Goal: Task Accomplishment & Management: Use online tool/utility

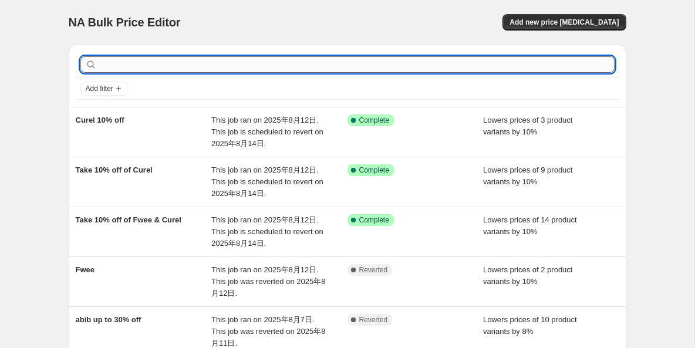
click at [157, 66] on input "text" at bounding box center [357, 64] width 516 height 16
type input "bundle"
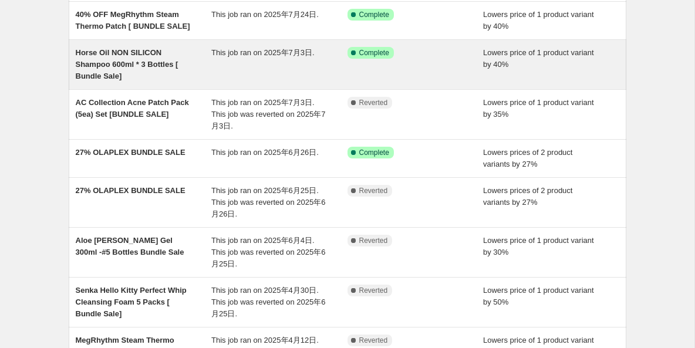
scroll to position [107, 0]
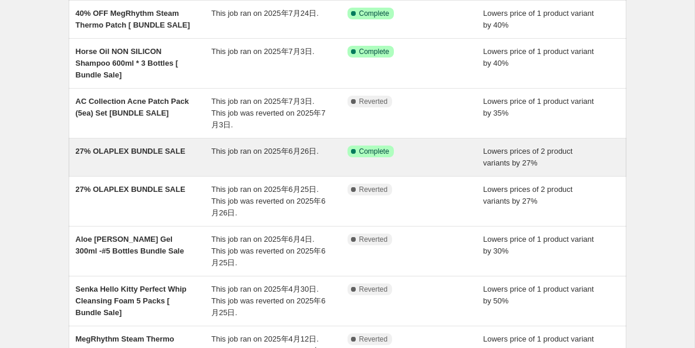
click at [152, 157] on div "27% OLAPLEX BUNDLE SALE" at bounding box center [144, 157] width 136 height 23
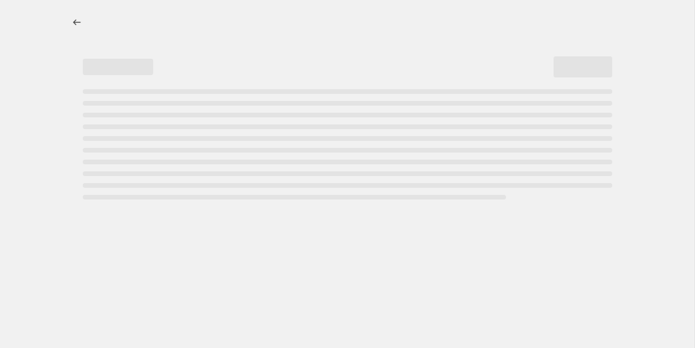
select select "percentage"
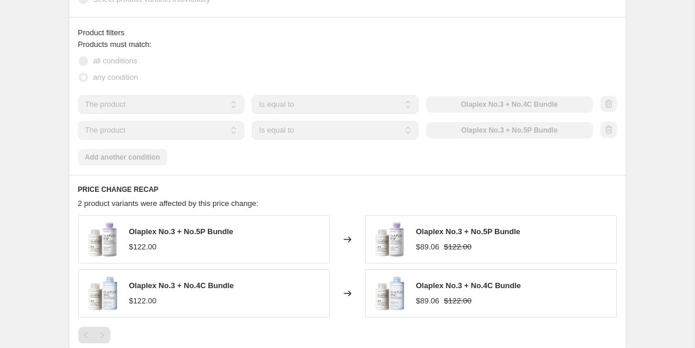
scroll to position [907, 0]
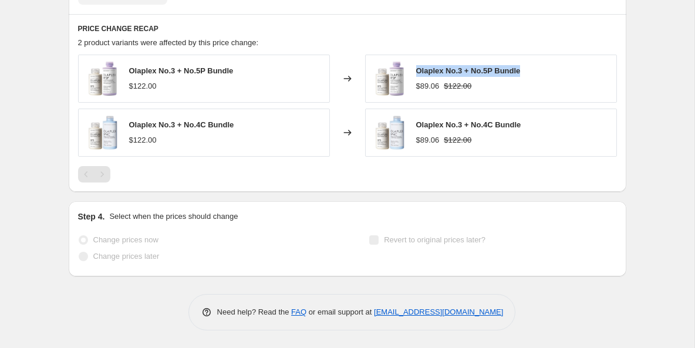
drag, startPoint x: 419, startPoint y: 70, endPoint x: 523, endPoint y: 75, distance: 104.1
click at [525, 75] on div "Olaplex No.3 + No.5P Bundle $89.06 $122.00" at bounding box center [491, 79] width 252 height 48
copy span "Olaplex No.3 + No.5P Bundle"
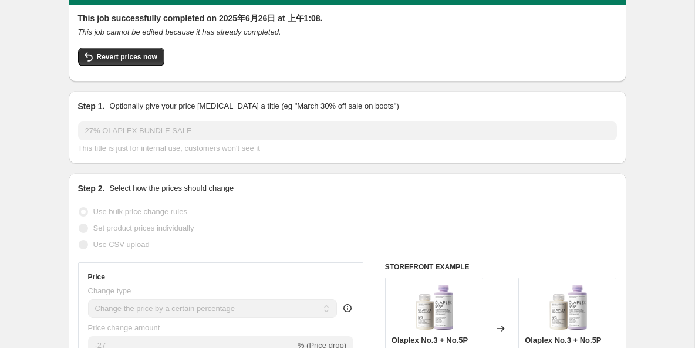
scroll to position [0, 0]
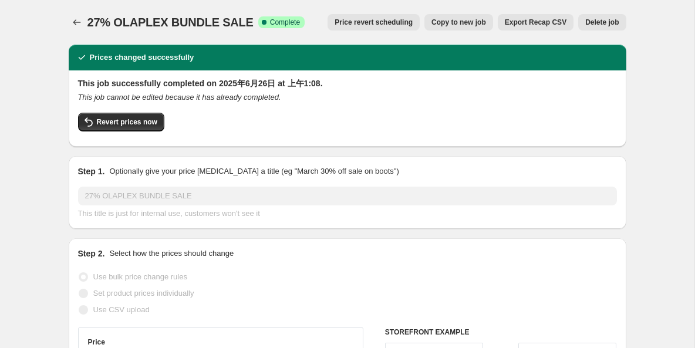
click at [442, 17] on button "Copy to new job" at bounding box center [459, 22] width 69 height 16
select select "percentage"
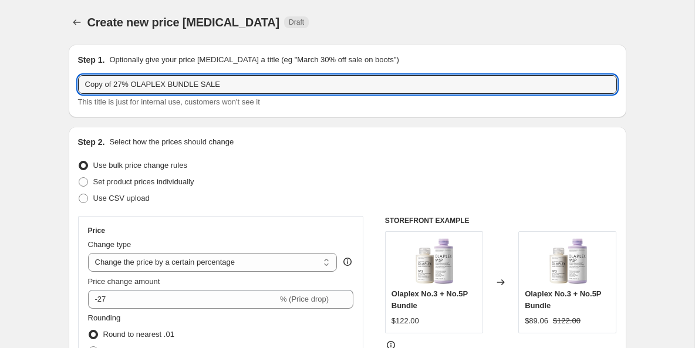
drag, startPoint x: 113, startPoint y: 85, endPoint x: 42, endPoint y: 85, distance: 70.5
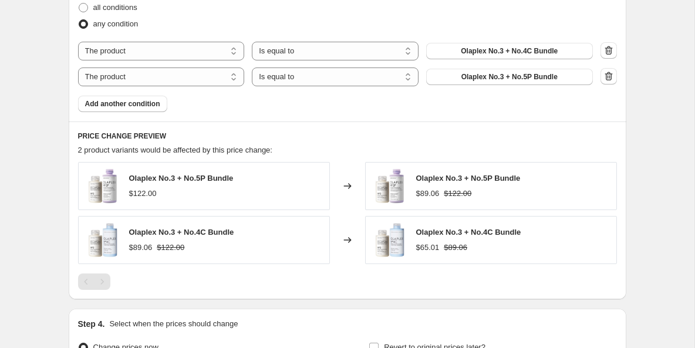
scroll to position [688, 0]
type input "27% OLAPLEX BUNDLE SALE"
click at [612, 73] on icon "button" at bounding box center [609, 77] width 12 height 12
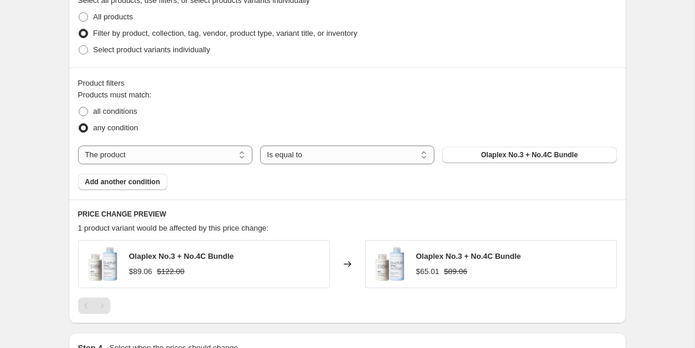
scroll to position [589, 0]
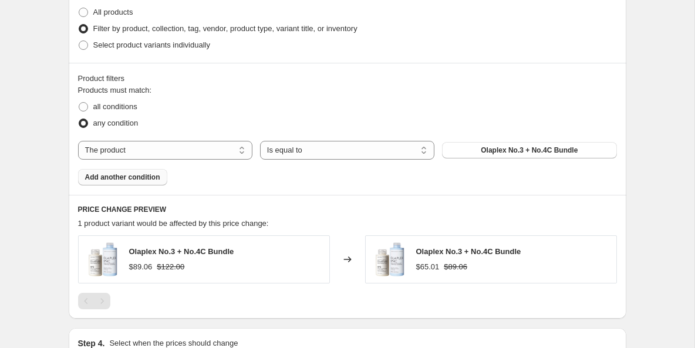
click at [149, 173] on span "Add another condition" at bounding box center [122, 177] width 75 height 9
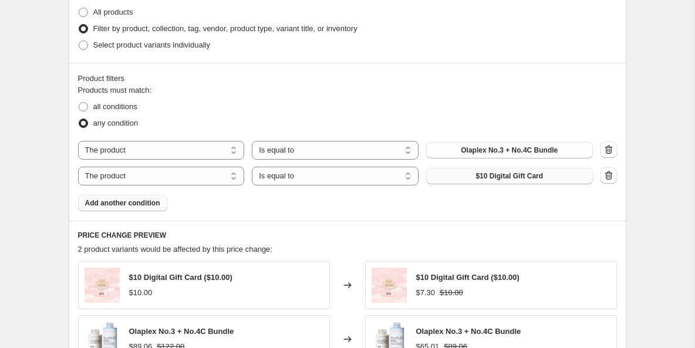
click at [509, 178] on span "$10 Digital Gift Card" at bounding box center [510, 175] width 68 height 9
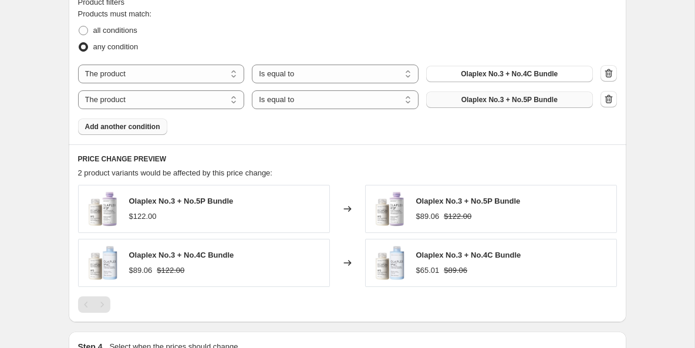
scroll to position [673, 0]
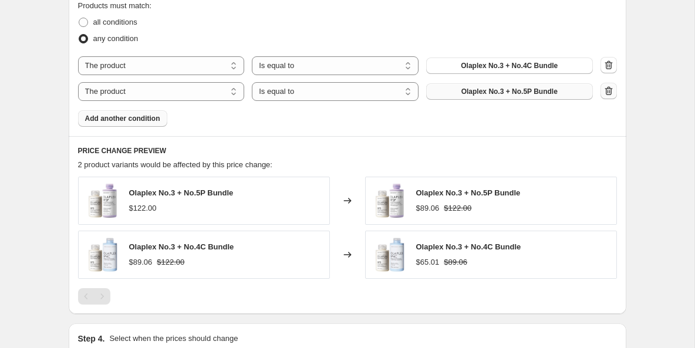
click at [611, 91] on icon "button" at bounding box center [609, 90] width 8 height 9
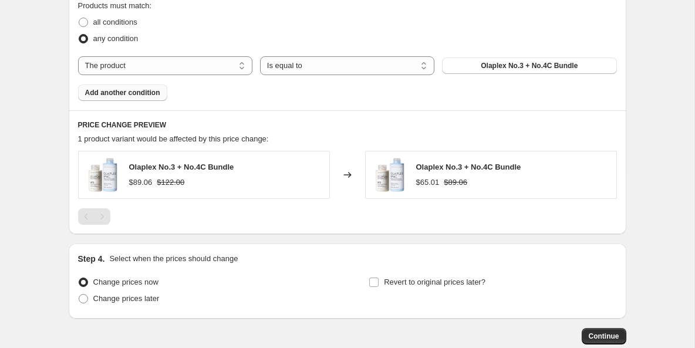
click at [144, 93] on span "Add another condition" at bounding box center [122, 92] width 75 height 9
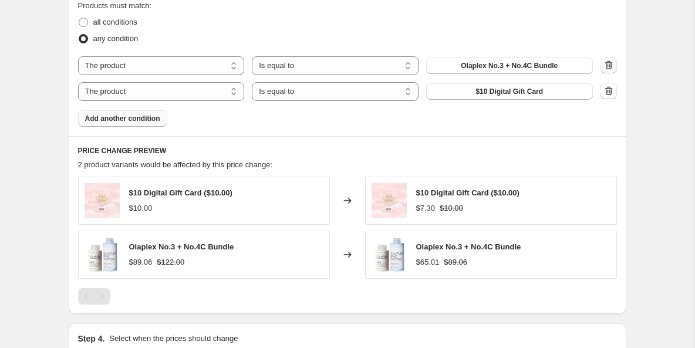
click at [614, 69] on icon "button" at bounding box center [609, 65] width 12 height 12
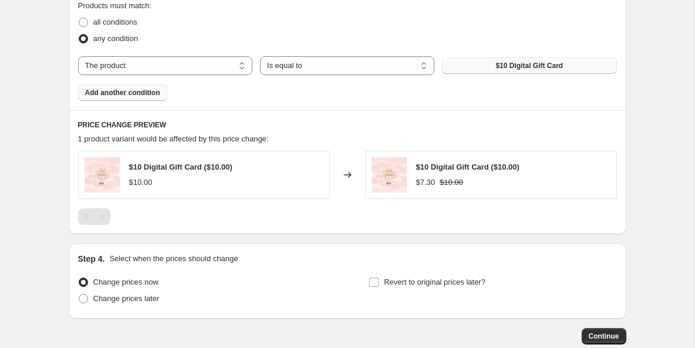
click at [516, 68] on span "$10 Digital Gift Card" at bounding box center [530, 65] width 68 height 9
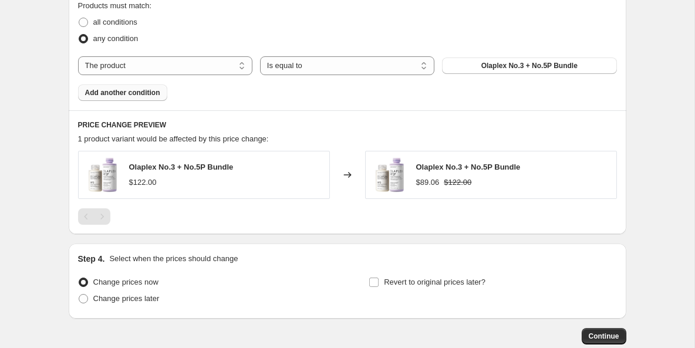
scroll to position [742, 0]
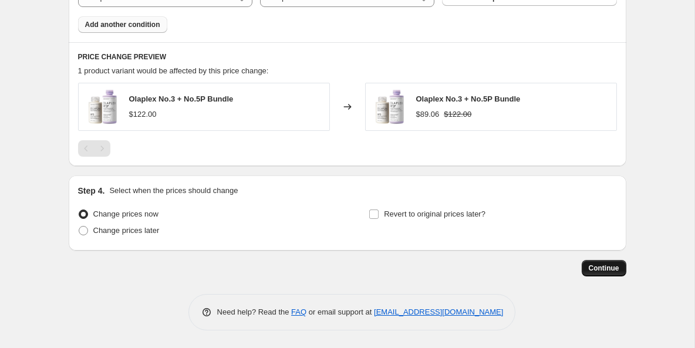
click at [603, 271] on span "Continue" at bounding box center [604, 268] width 31 height 9
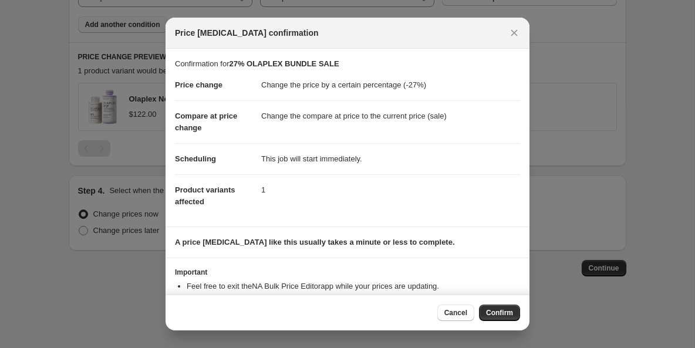
scroll to position [38, 0]
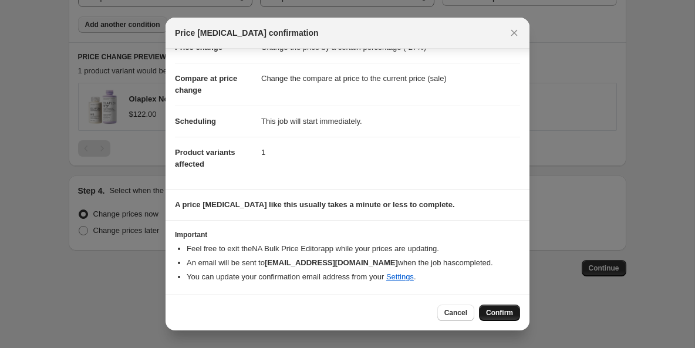
click at [510, 312] on span "Confirm" at bounding box center [499, 312] width 27 height 9
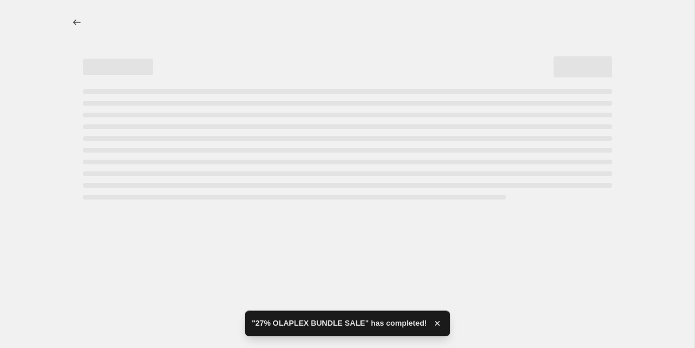
select select "percentage"
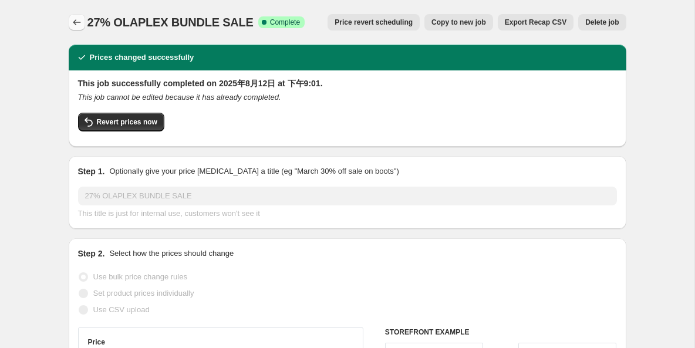
click at [72, 19] on icon "Price change jobs" at bounding box center [77, 22] width 12 height 12
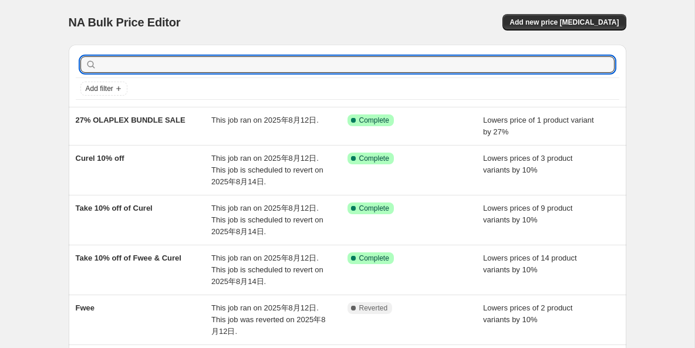
click at [165, 70] on input "text" at bounding box center [357, 64] width 516 height 16
paste input "HEMPLY"
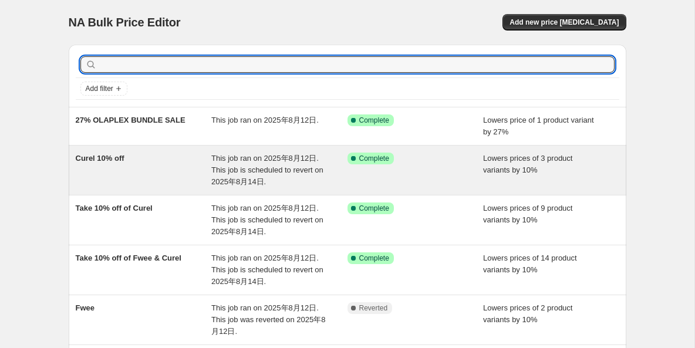
type input "HEMPLY"
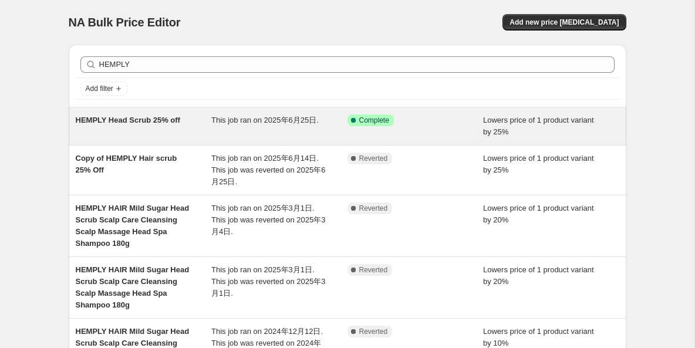
click at [122, 122] on span "HEMPLY Head Scrub 25% off" at bounding box center [128, 120] width 105 height 9
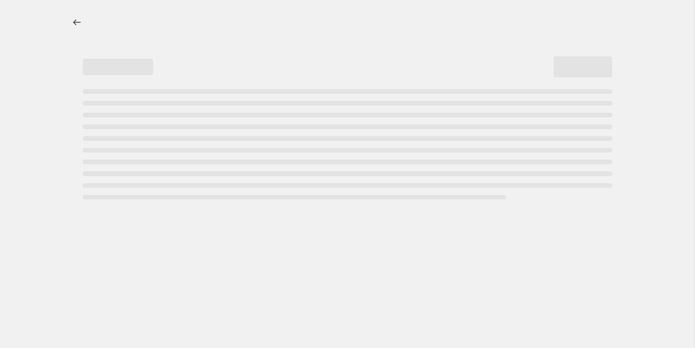
select select "percentage"
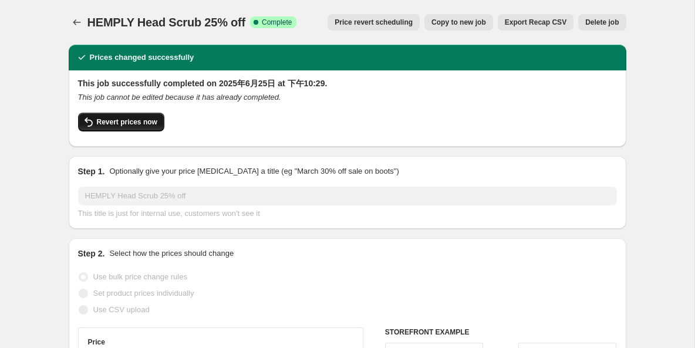
click at [105, 120] on span "Revert prices now" at bounding box center [127, 121] width 60 height 9
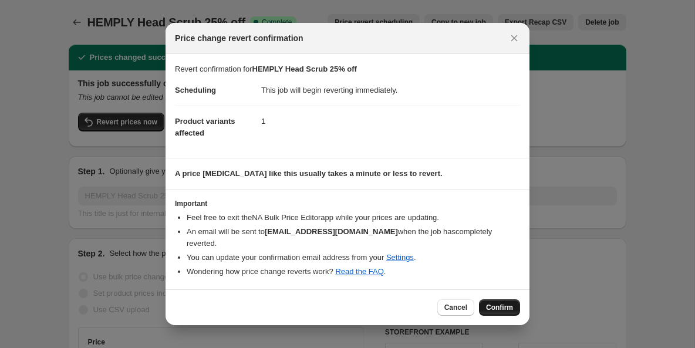
click at [506, 303] on span "Confirm" at bounding box center [499, 307] width 27 height 9
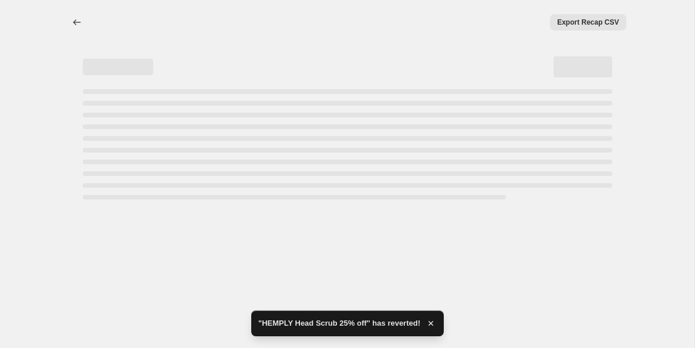
select select "percentage"
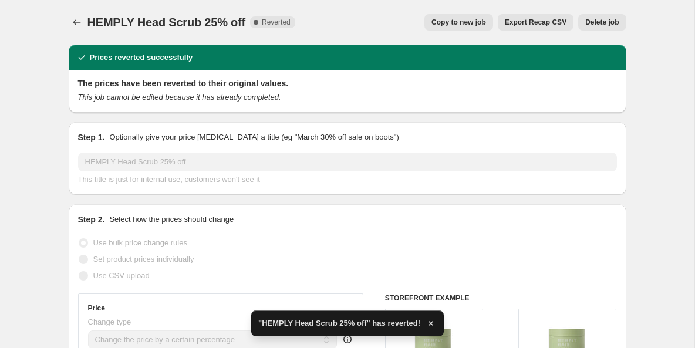
click at [464, 21] on span "Copy to new job" at bounding box center [459, 22] width 55 height 9
select select "percentage"
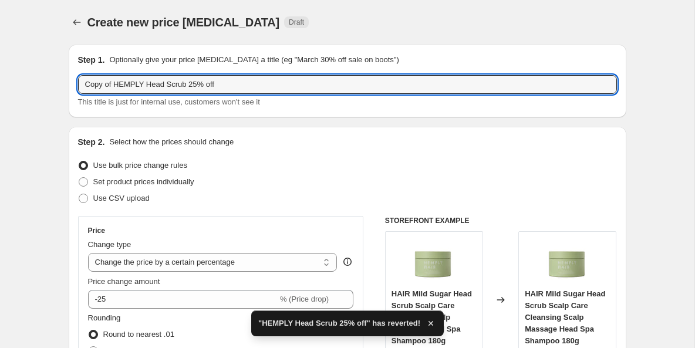
drag, startPoint x: 114, startPoint y: 86, endPoint x: 65, endPoint y: 85, distance: 49.4
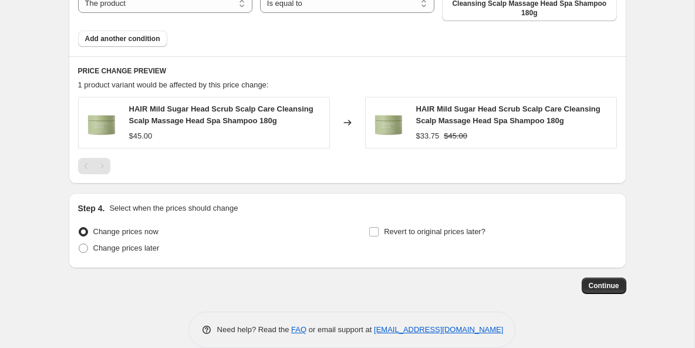
scroll to position [762, 0]
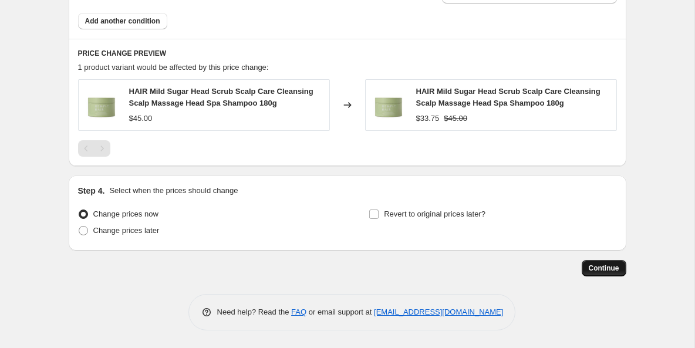
type input "HEMPLY Head Scrub 25% off"
click at [607, 274] on button "Continue" at bounding box center [604, 268] width 45 height 16
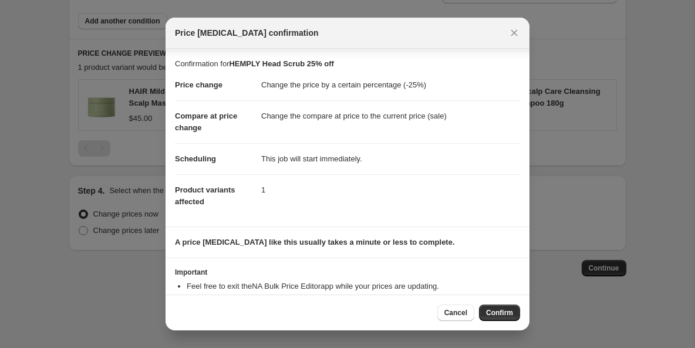
scroll to position [38, 0]
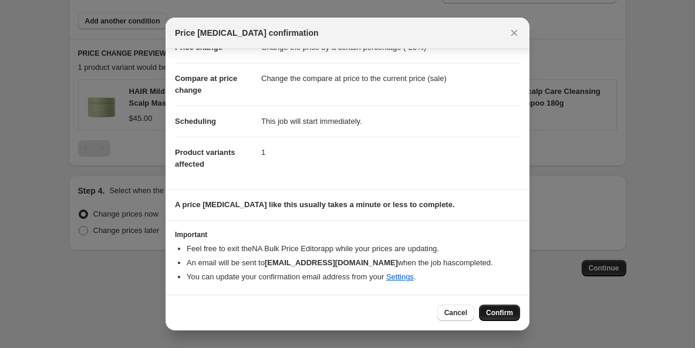
click at [494, 314] on span "Confirm" at bounding box center [499, 312] width 27 height 9
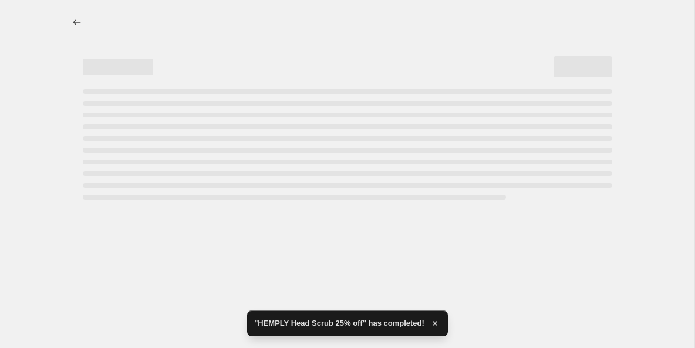
select select "percentage"
